Goal: Navigation & Orientation: Find specific page/section

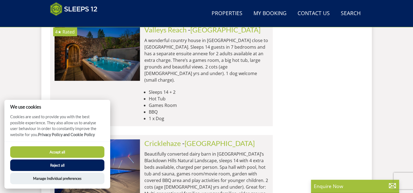
scroll to position [2190, 0]
click at [83, 148] on button "Accept all" at bounding box center [57, 152] width 94 height 12
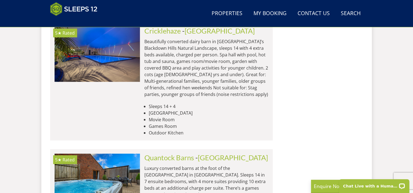
scroll to position [2311, 0]
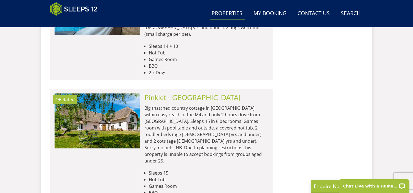
click at [226, 12] on link "Properties" at bounding box center [227, 13] width 35 height 12
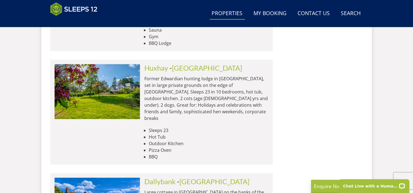
scroll to position [1355, 0]
